Goal: Contribute content: Add original content to the website for others to see

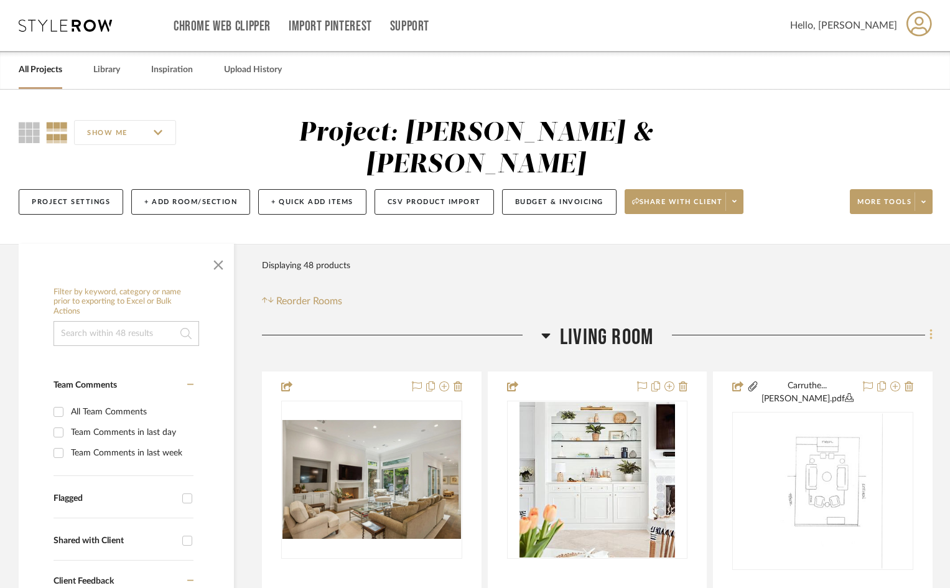
click at [929, 328] on icon at bounding box center [931, 335] width 4 height 14
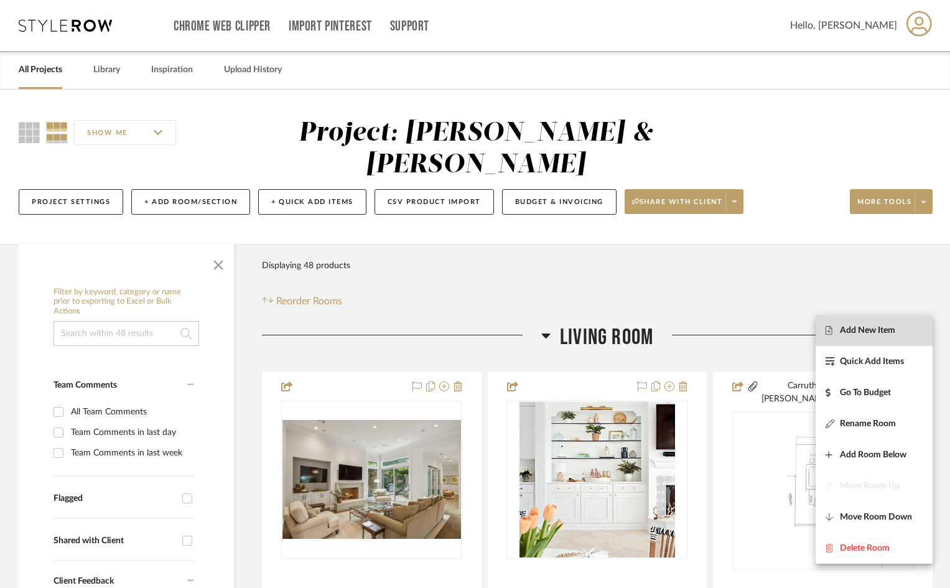
click at [870, 331] on span "Add New Item" at bounding box center [867, 330] width 55 height 11
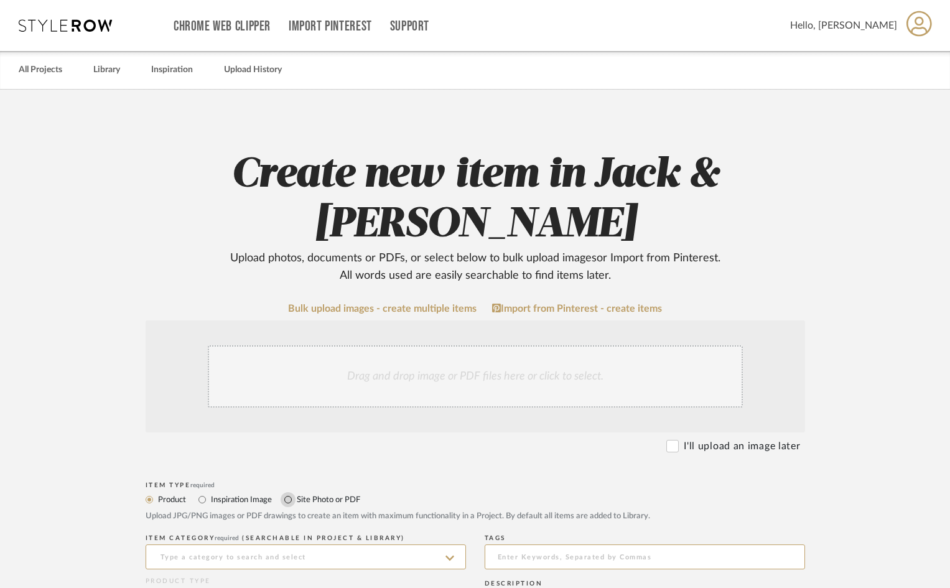
click at [289, 498] on input "Site Photo or PDF" at bounding box center [288, 499] width 15 height 15
radio input "true"
click at [305, 389] on div "Drag and drop image or PDF files here or click to select." at bounding box center [475, 376] width 535 height 62
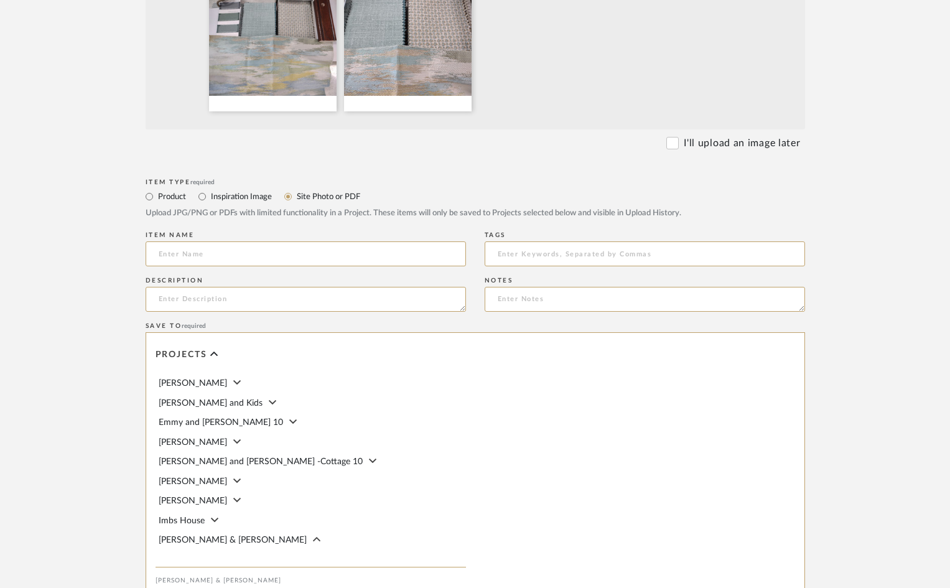
scroll to position [613, 0]
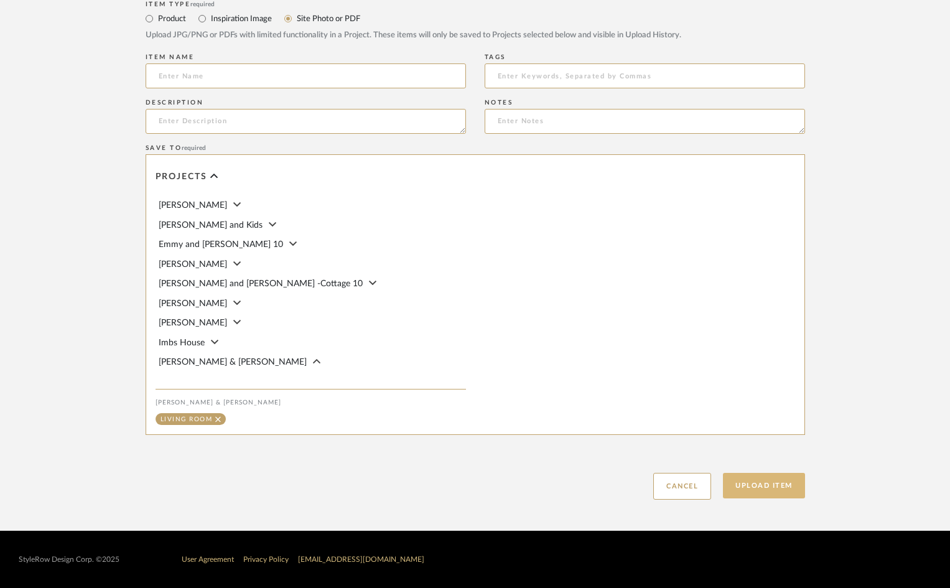
click at [752, 485] on button "Upload Item" at bounding box center [764, 486] width 82 height 26
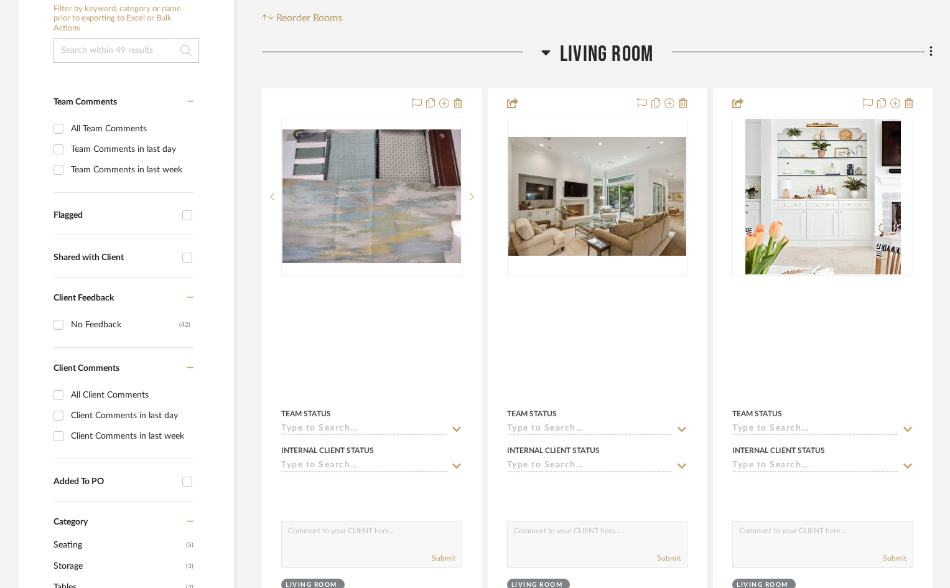
scroll to position [292, 0]
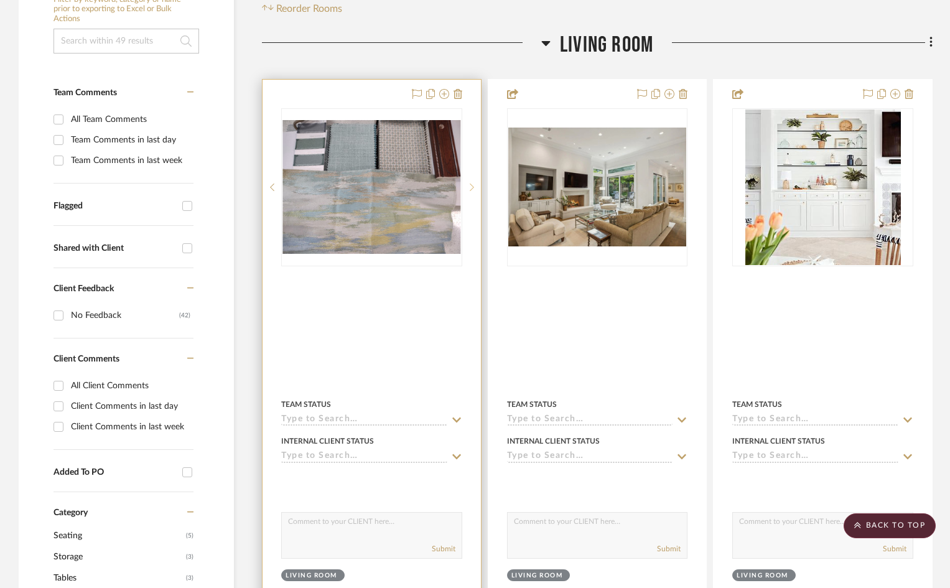
click at [467, 183] on sr-next-btn at bounding box center [471, 187] width 19 height 9
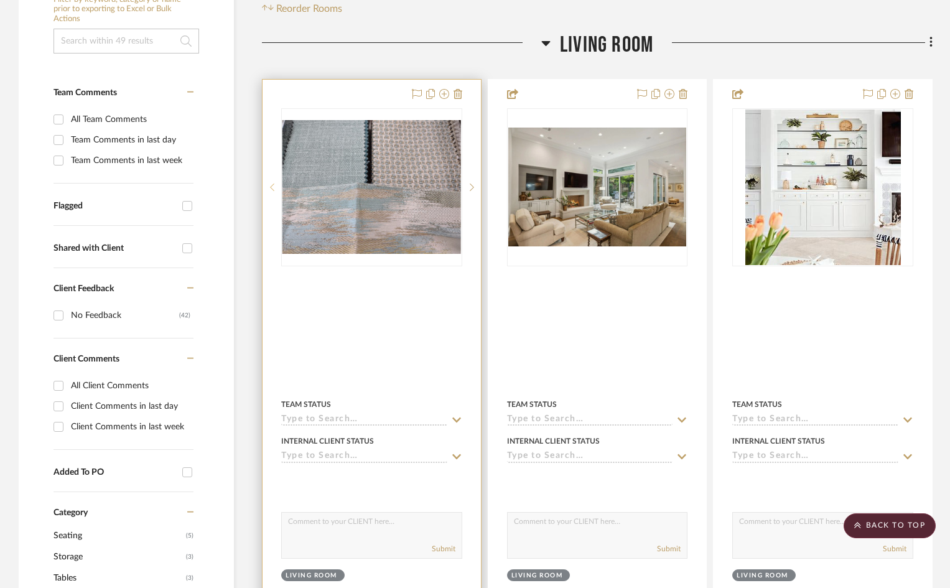
click at [269, 183] on sr-prev-btn at bounding box center [271, 187] width 19 height 9
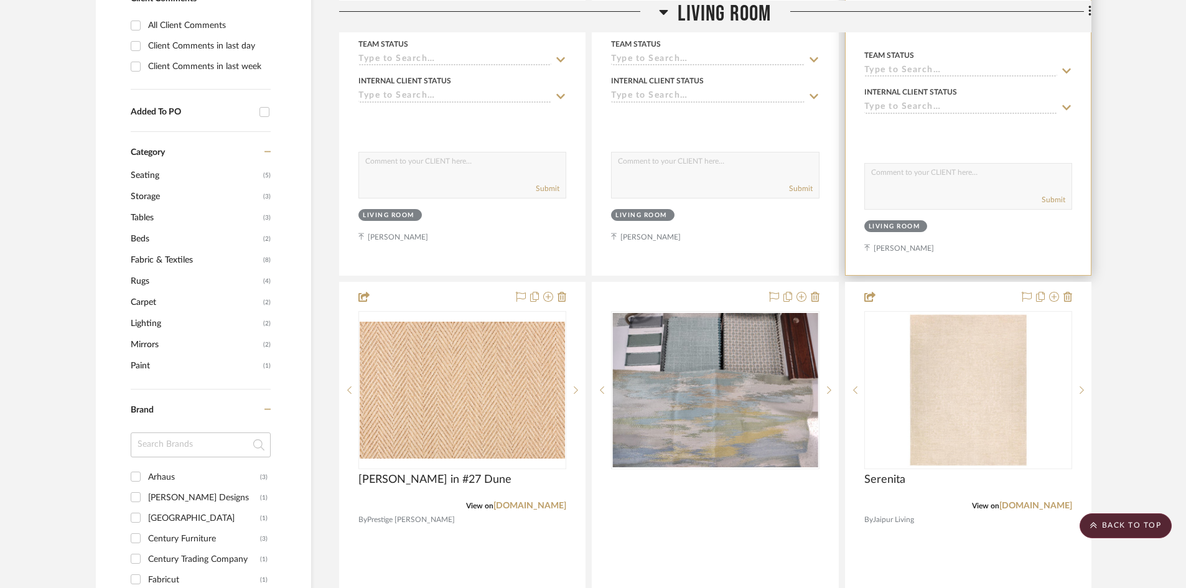
scroll to position [684, 0]
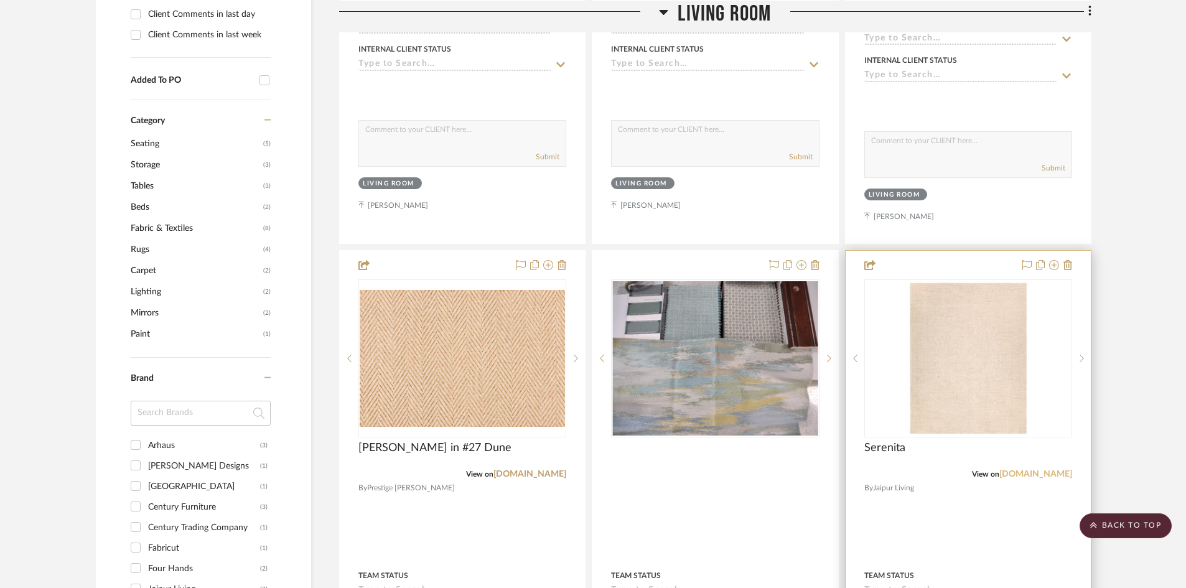
click at [949, 470] on link "[DOMAIN_NAME]" at bounding box center [1035, 474] width 73 height 9
